Goal: Task Accomplishment & Management: Manage account settings

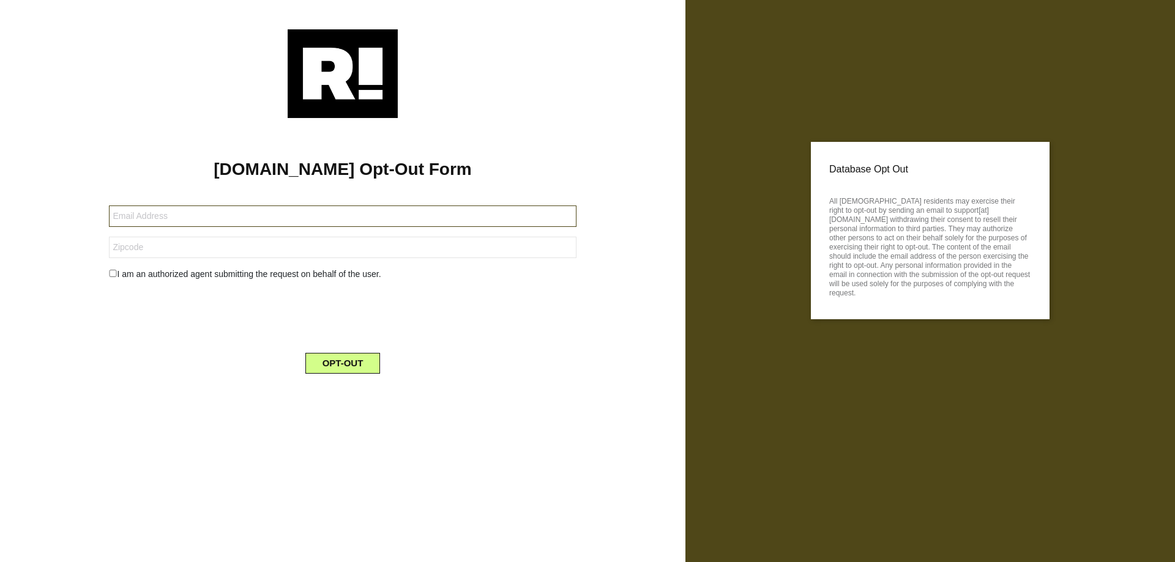
click at [345, 218] on input "text" at bounding box center [342, 216] width 467 height 21
type input "[PERSON_NAME][EMAIL_ADDRESS][PERSON_NAME][DOMAIN_NAME]"
type input "91709"
click at [114, 274] on input "checkbox" at bounding box center [113, 273] width 8 height 7
checkbox input "true"
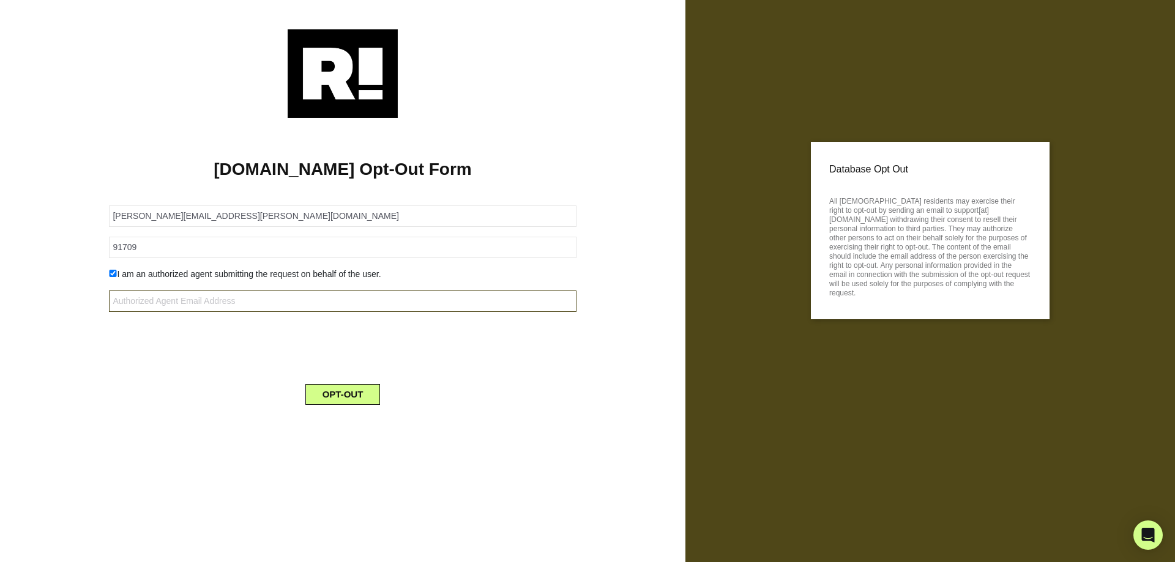
click at [277, 299] on input "text" at bounding box center [342, 301] width 467 height 21
type input "[PERSON_NAME][EMAIL_ADDRESS][PERSON_NAME][DOMAIN_NAME]"
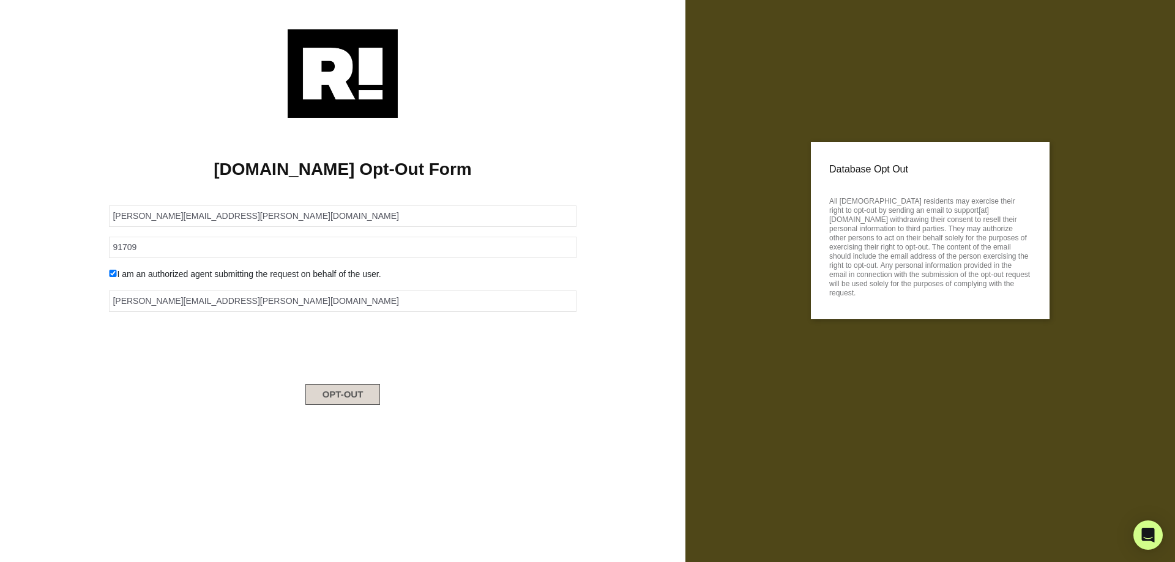
click at [326, 401] on button "OPT-OUT" at bounding box center [342, 394] width 75 height 21
